Goal: Transaction & Acquisition: Purchase product/service

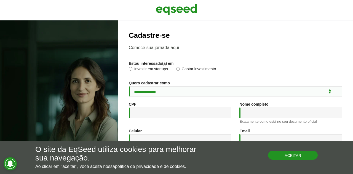
click at [295, 156] on button "Aceitar" at bounding box center [293, 155] width 50 height 9
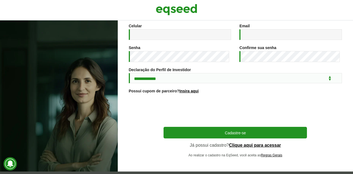
scroll to position [108, 0]
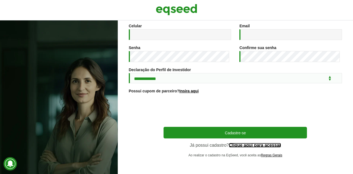
click at [261, 145] on link "Clique aqui para acessar" at bounding box center [255, 145] width 52 height 4
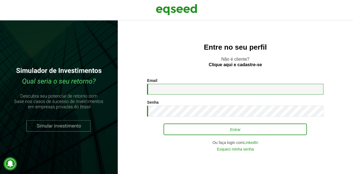
type input "**********"
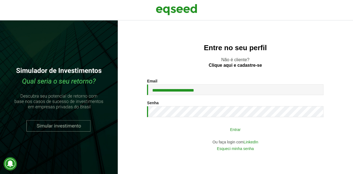
click at [209, 132] on button "Entrar" at bounding box center [235, 129] width 143 height 10
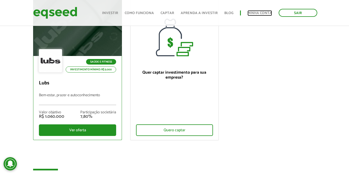
scroll to position [67, 0]
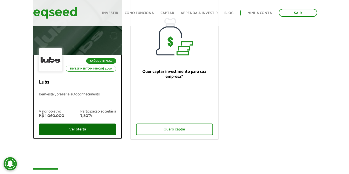
click at [81, 131] on div "Ver oferta" at bounding box center [77, 130] width 77 height 12
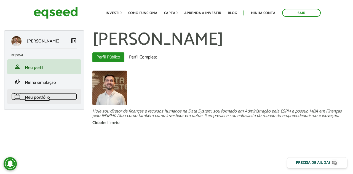
click at [41, 95] on span "Meu portfólio" at bounding box center [37, 97] width 25 height 7
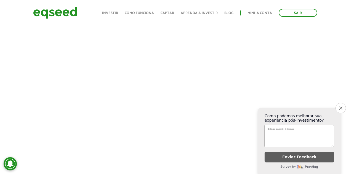
scroll to position [174, 0]
click at [339, 106] on icon "Close survey" at bounding box center [341, 108] width 4 height 4
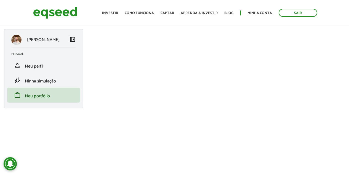
scroll to position [0, 0]
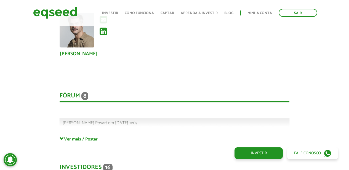
scroll to position [1150, 0]
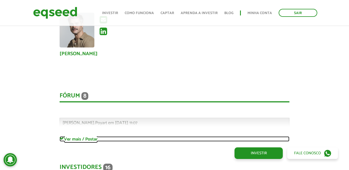
click at [61, 138] on span at bounding box center [62, 139] width 4 height 4
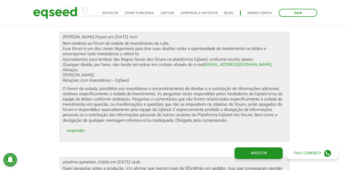
scroll to position [1236, 0]
